Goal: Check status: Check status

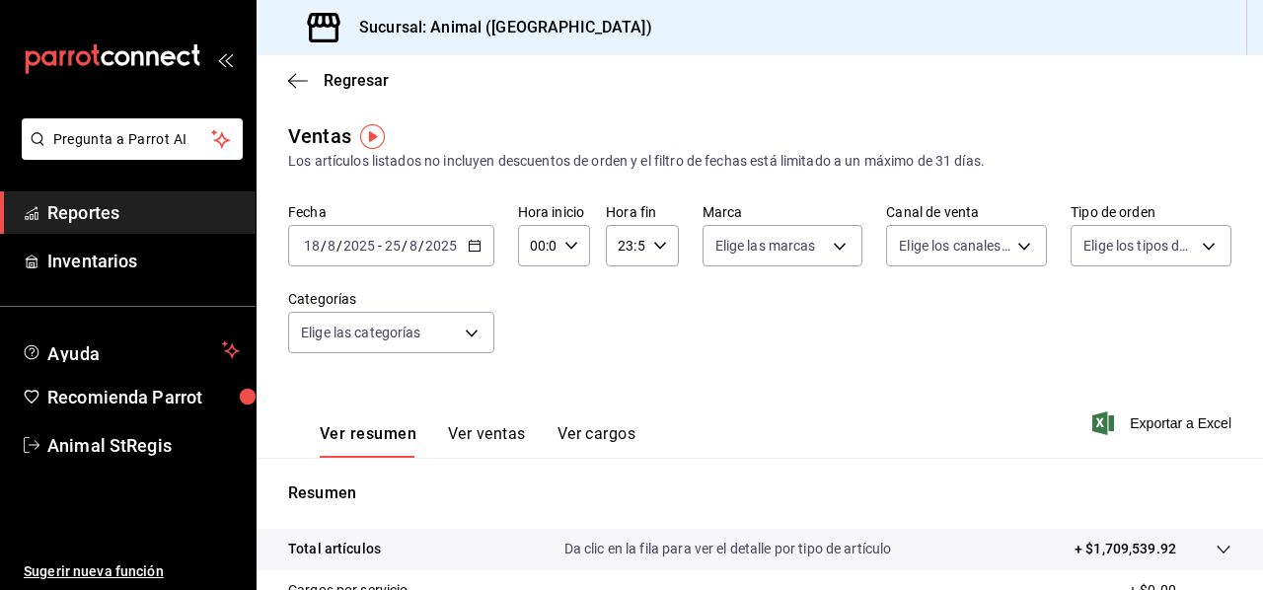
click at [1086, 441] on div "Ver resumen Ver ventas Ver cargos Exportar a Excel" at bounding box center [760, 417] width 1007 height 81
click at [476, 250] on icon "button" at bounding box center [475, 246] width 14 height 14
click at [929, 390] on div "Ver resumen Ver ventas Ver cargos Exportar a Excel" at bounding box center [760, 417] width 1007 height 81
click at [480, 240] on icon "button" at bounding box center [475, 246] width 14 height 14
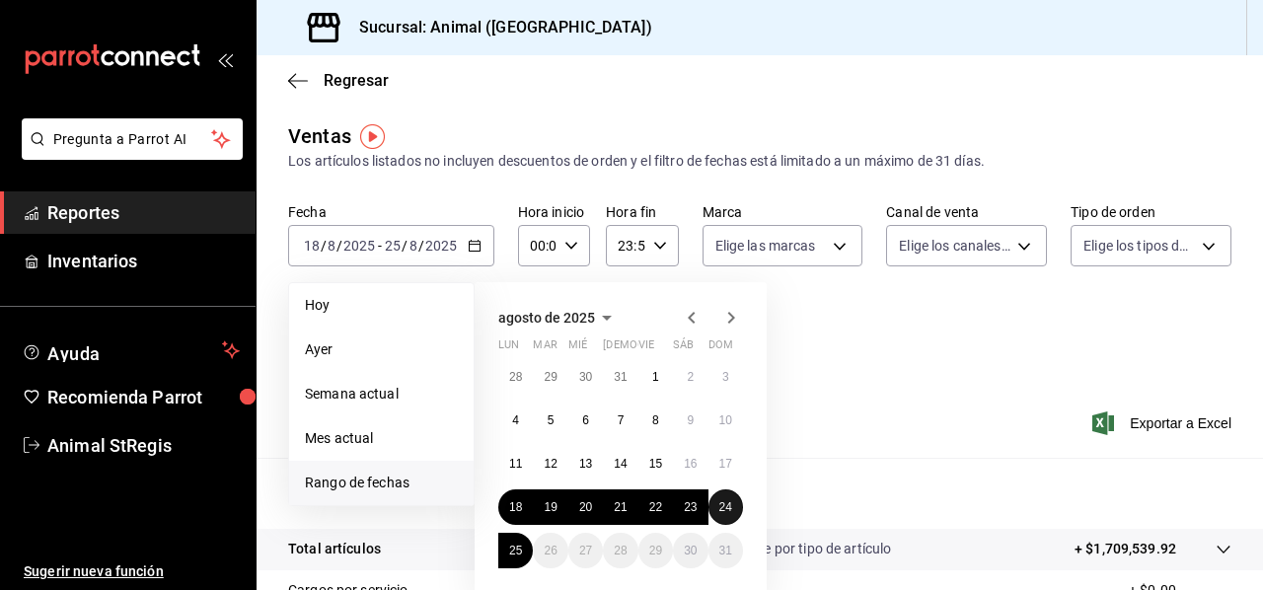
click at [722, 511] on abbr "24" at bounding box center [726, 507] width 13 height 14
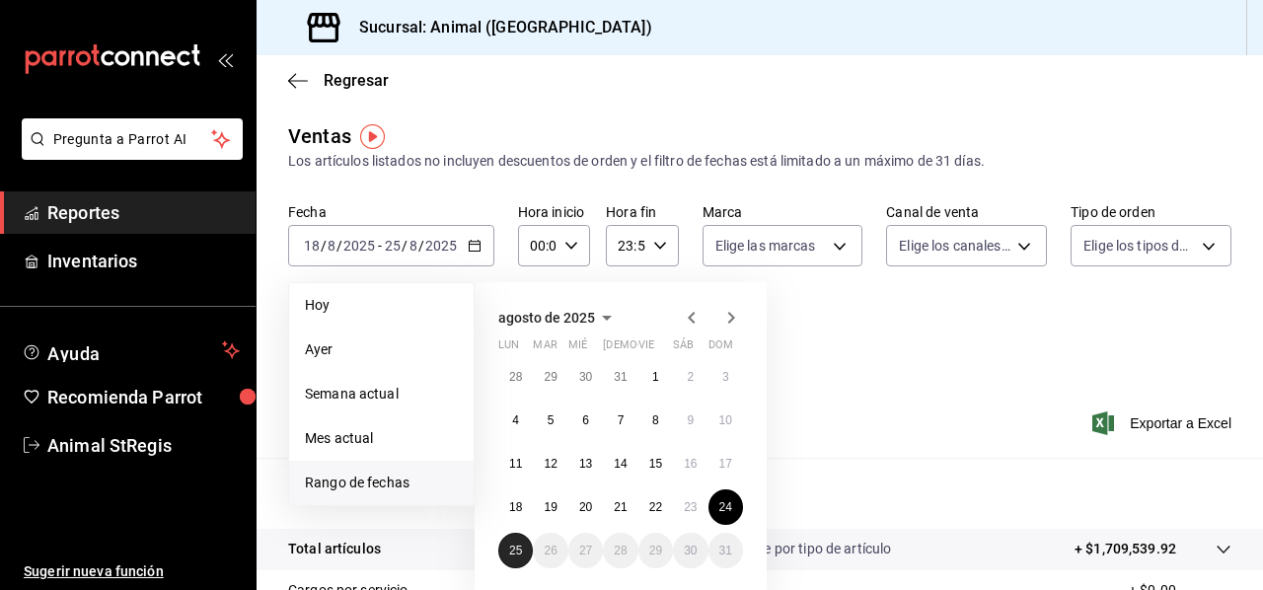
click at [516, 546] on abbr "25" at bounding box center [515, 551] width 13 height 14
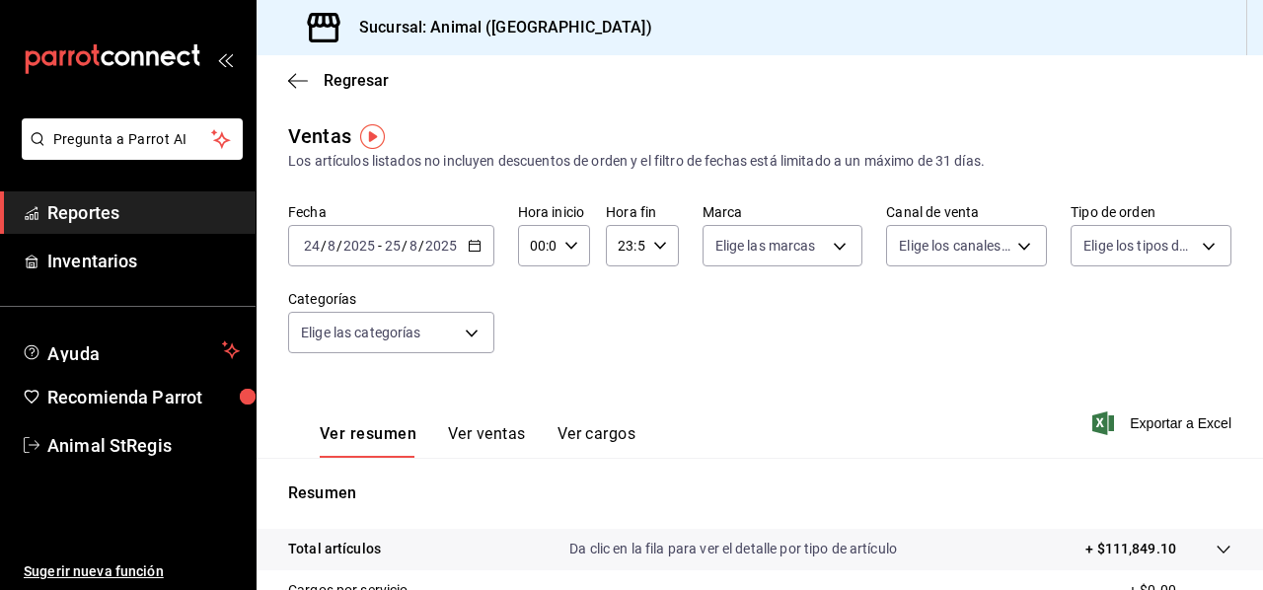
click at [474, 247] on icon "button" at bounding box center [475, 246] width 14 height 14
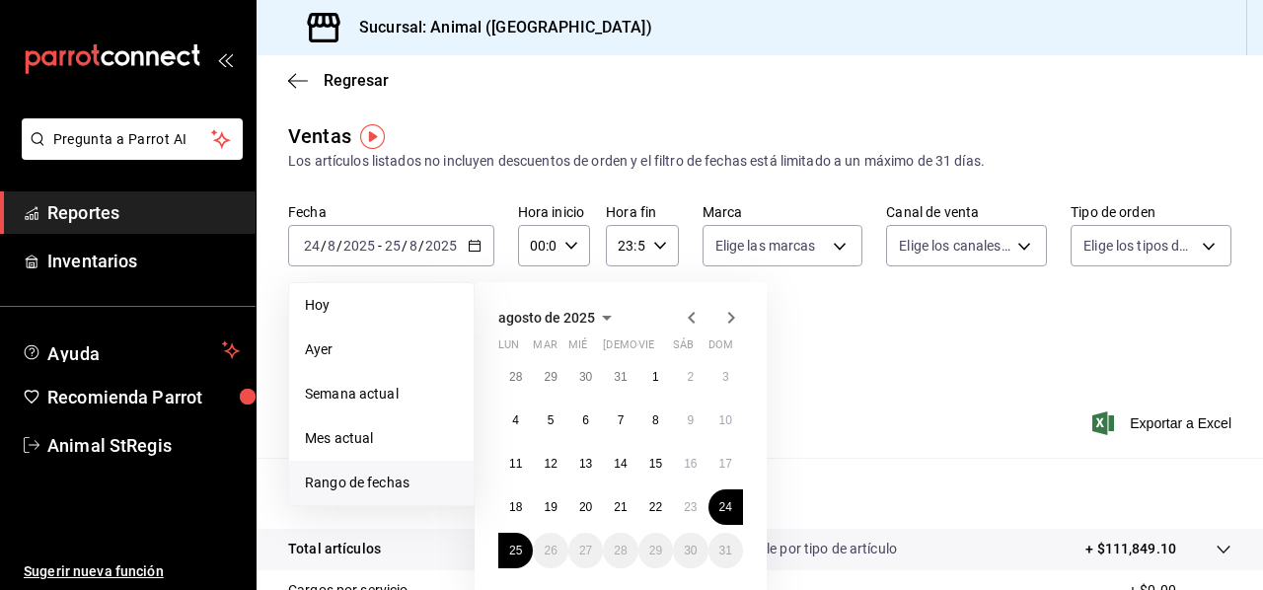
click at [807, 459] on div "[DATE] lun mar mié jue vie sáb dom 28 29 30 31 1 2 3 4 5 6 7 8 9 10 11 12 13 14…" at bounding box center [647, 424] width 345 height 316
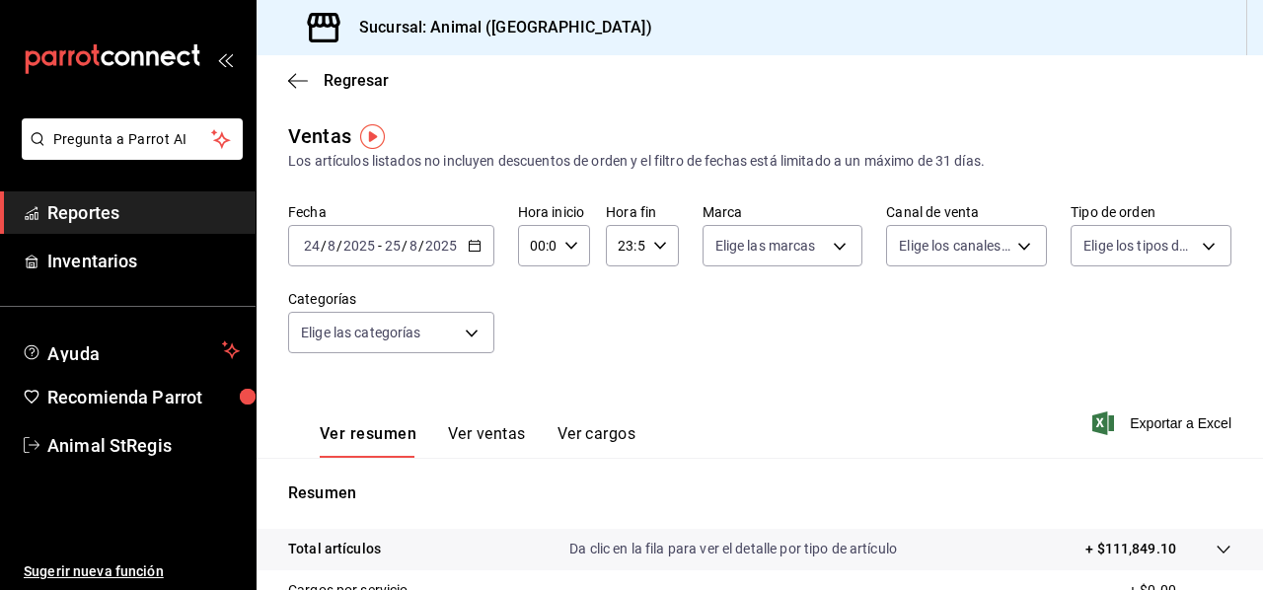
click at [929, 390] on div "Ver resumen Ver ventas Ver cargos Exportar a Excel" at bounding box center [760, 417] width 1007 height 81
